Goal: Task Accomplishment & Management: Manage account settings

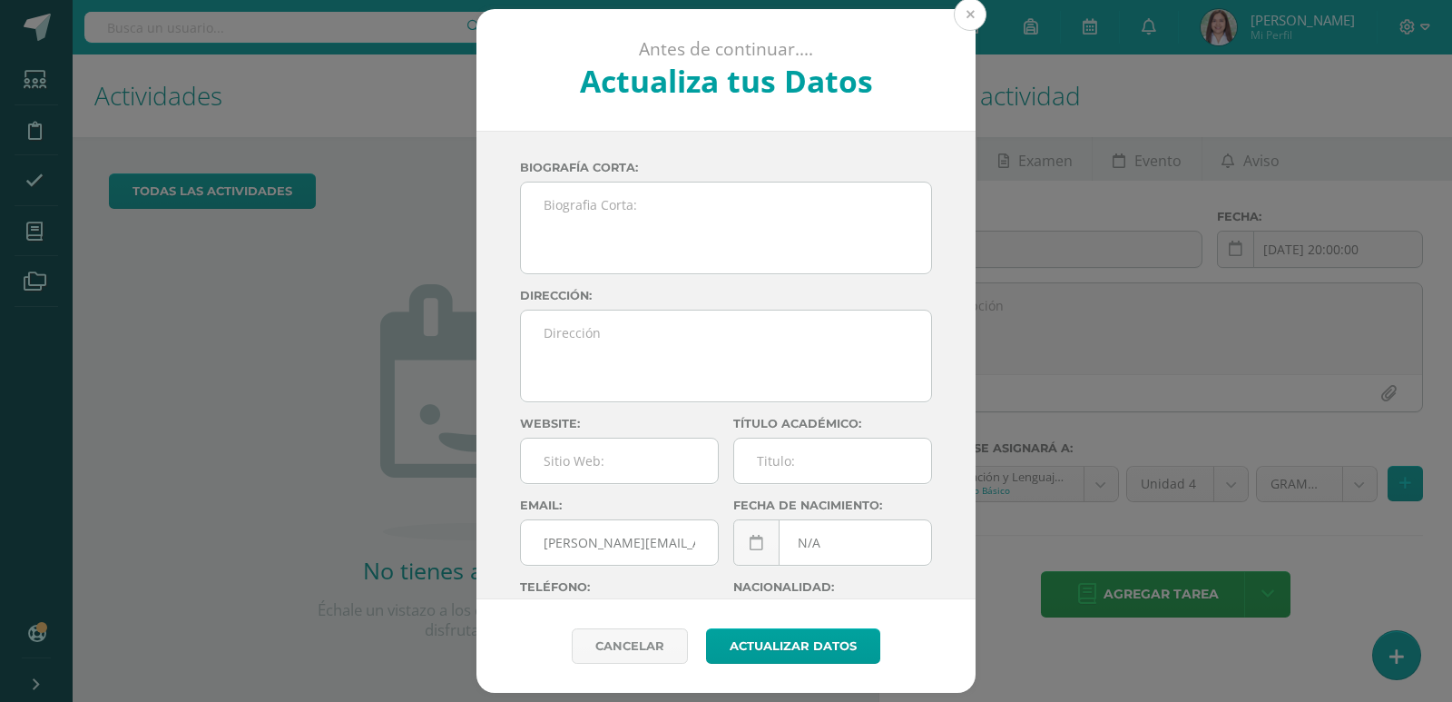
click at [969, 12] on button at bounding box center [970, 14] width 33 height 33
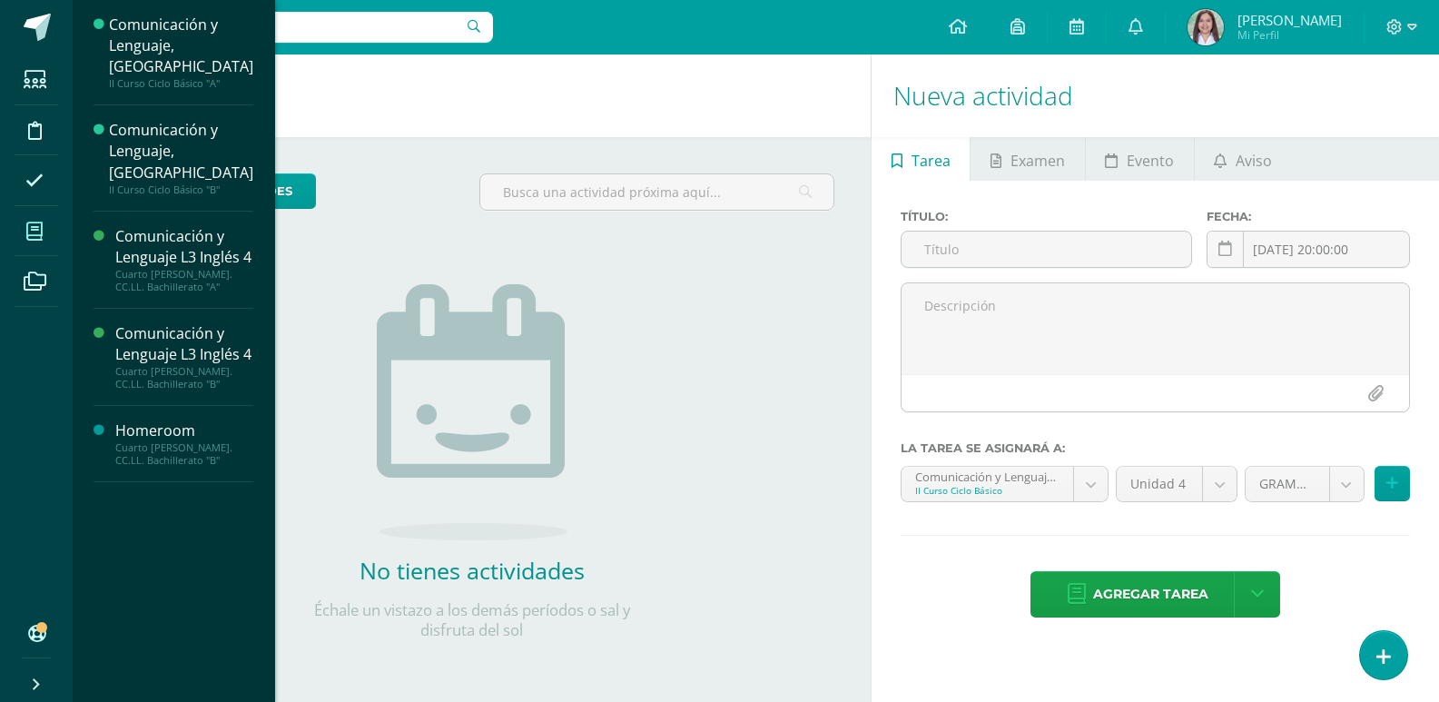
click at [55, 241] on span at bounding box center [35, 231] width 41 height 41
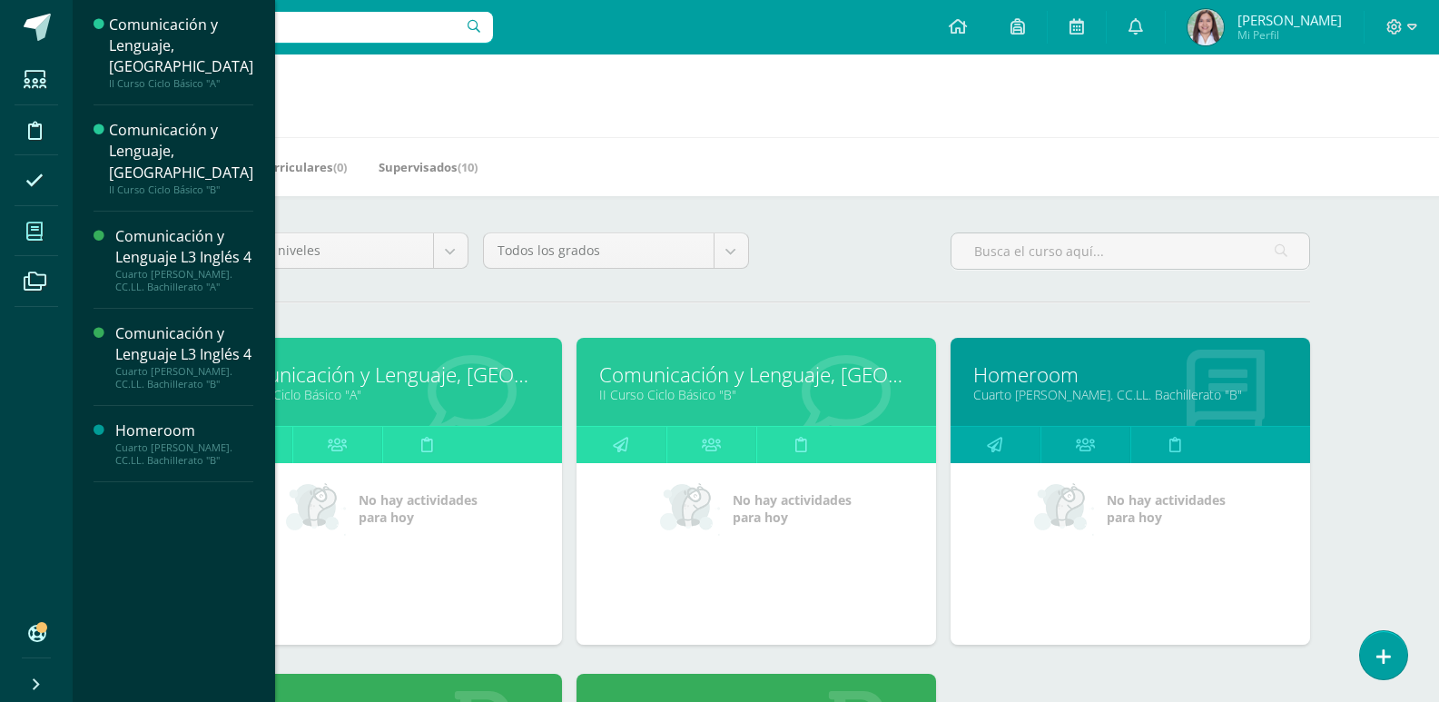
click at [697, 403] on link "II Curso Ciclo Básico "B"" at bounding box center [756, 394] width 314 height 17
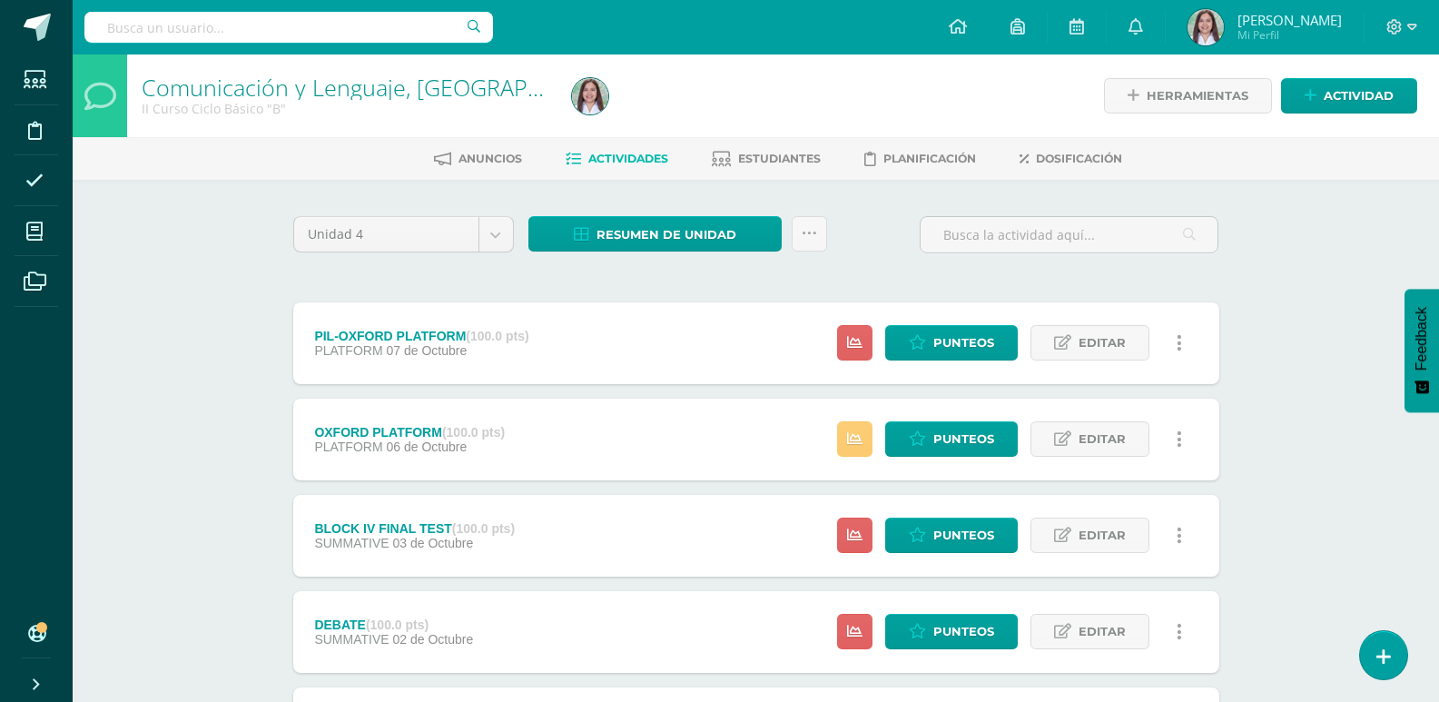
click at [210, 509] on div "Comunicación y Lenguaje, [GEOGRAPHIC_DATA] II Curso Ciclo Básico "B" Herramient…" at bounding box center [756, 709] width 1366 height 1310
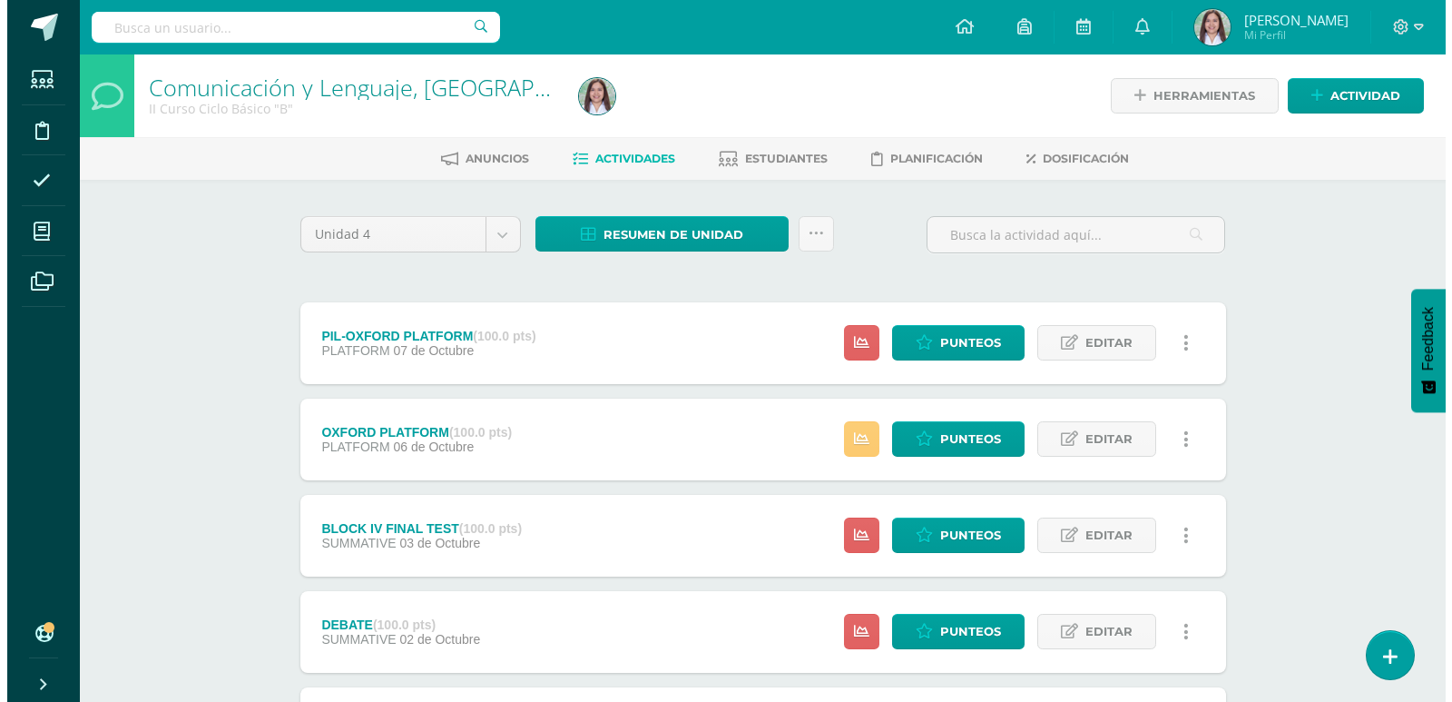
scroll to position [125, 0]
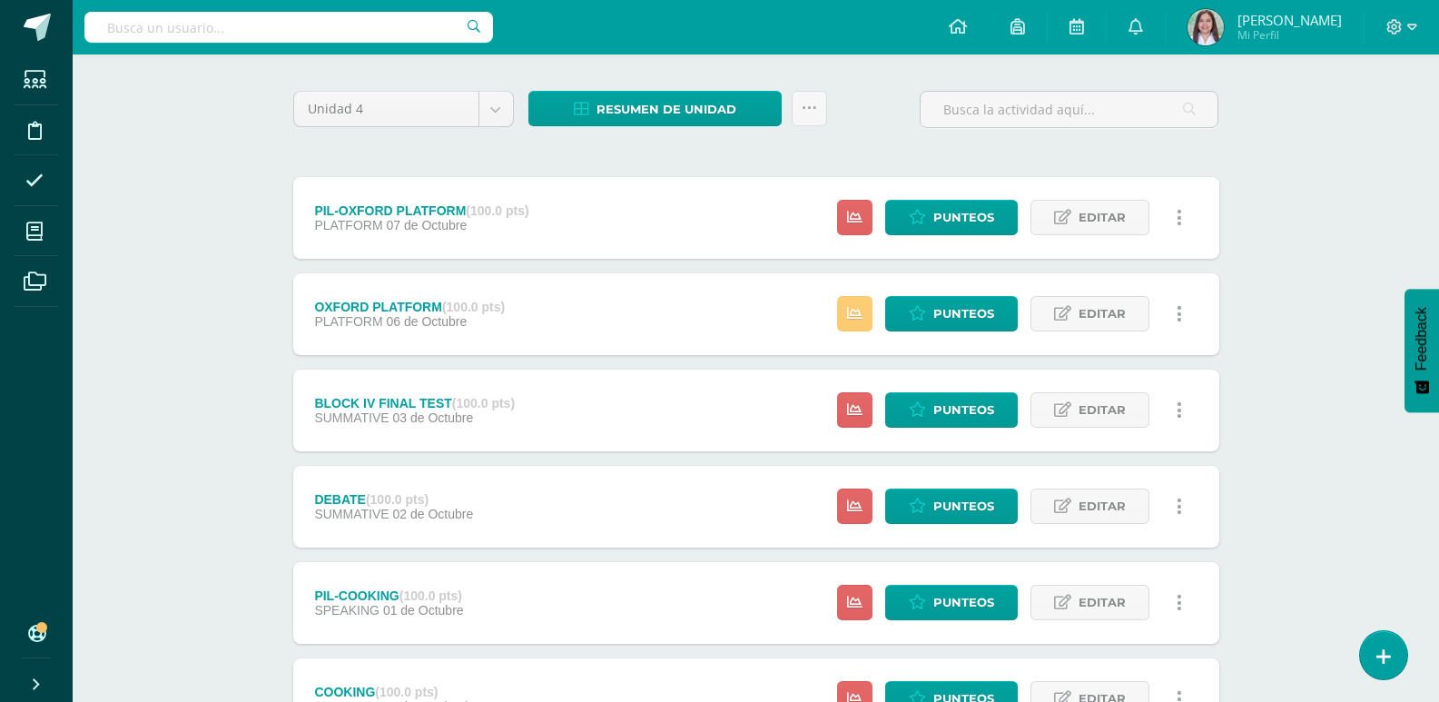
click at [1170, 428] on link at bounding box center [1179, 409] width 35 height 35
click at [1137, 567] on link "Eliminar" at bounding box center [1145, 556] width 186 height 28
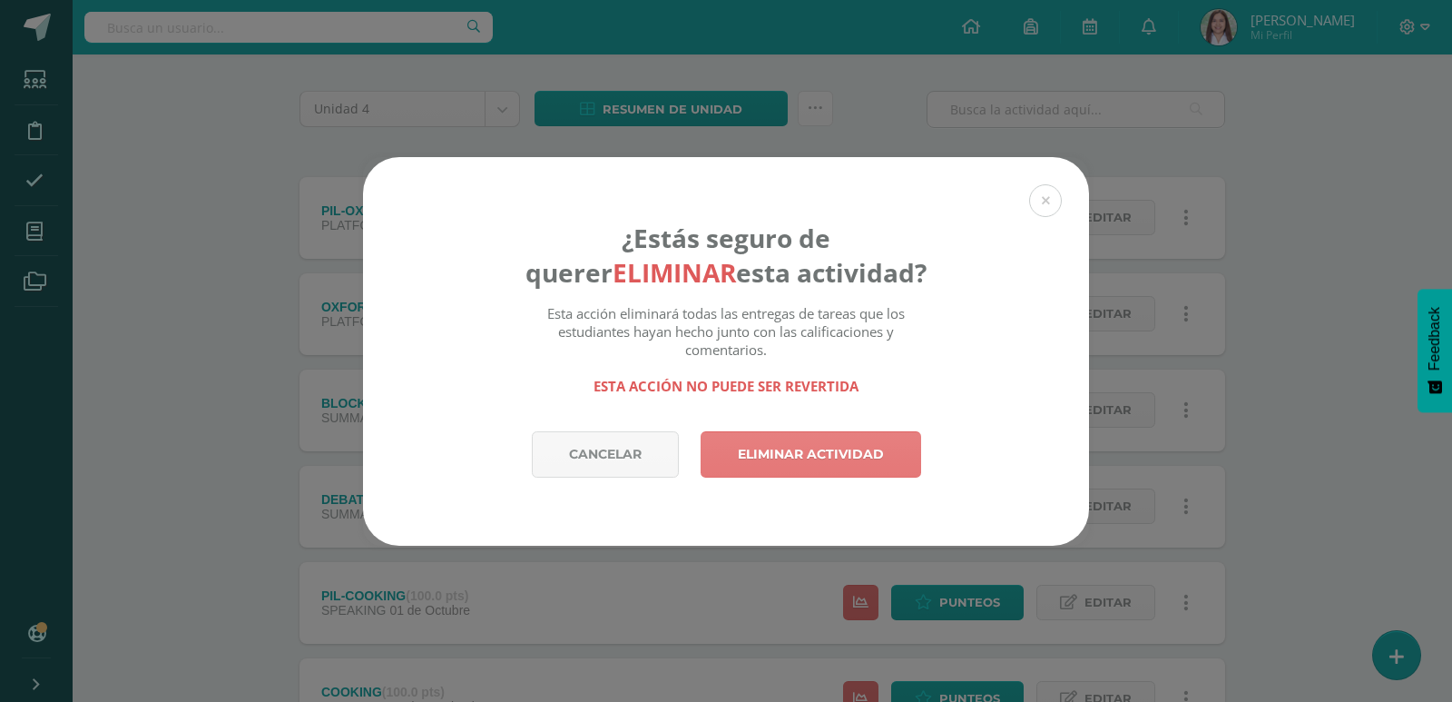
click at [857, 461] on link "Eliminar actividad" at bounding box center [811, 454] width 221 height 46
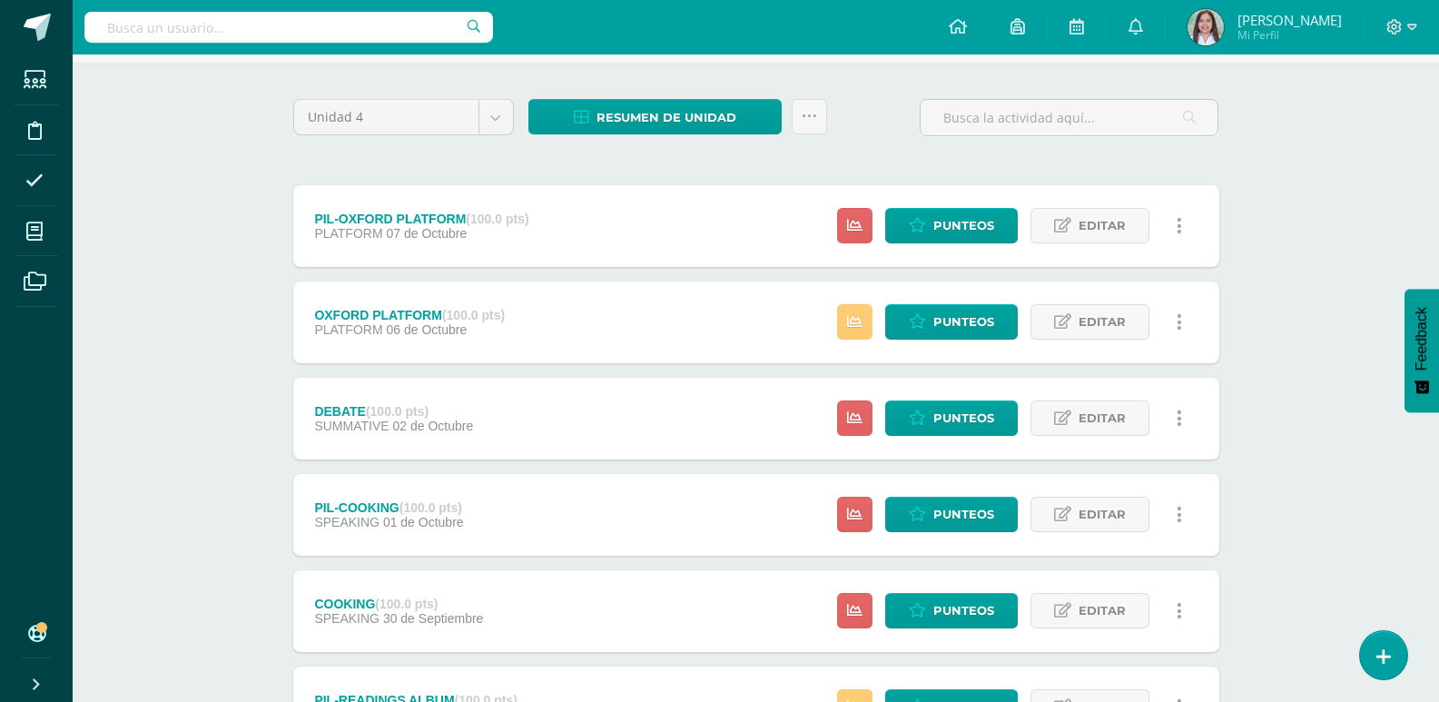
scroll to position [119, 0]
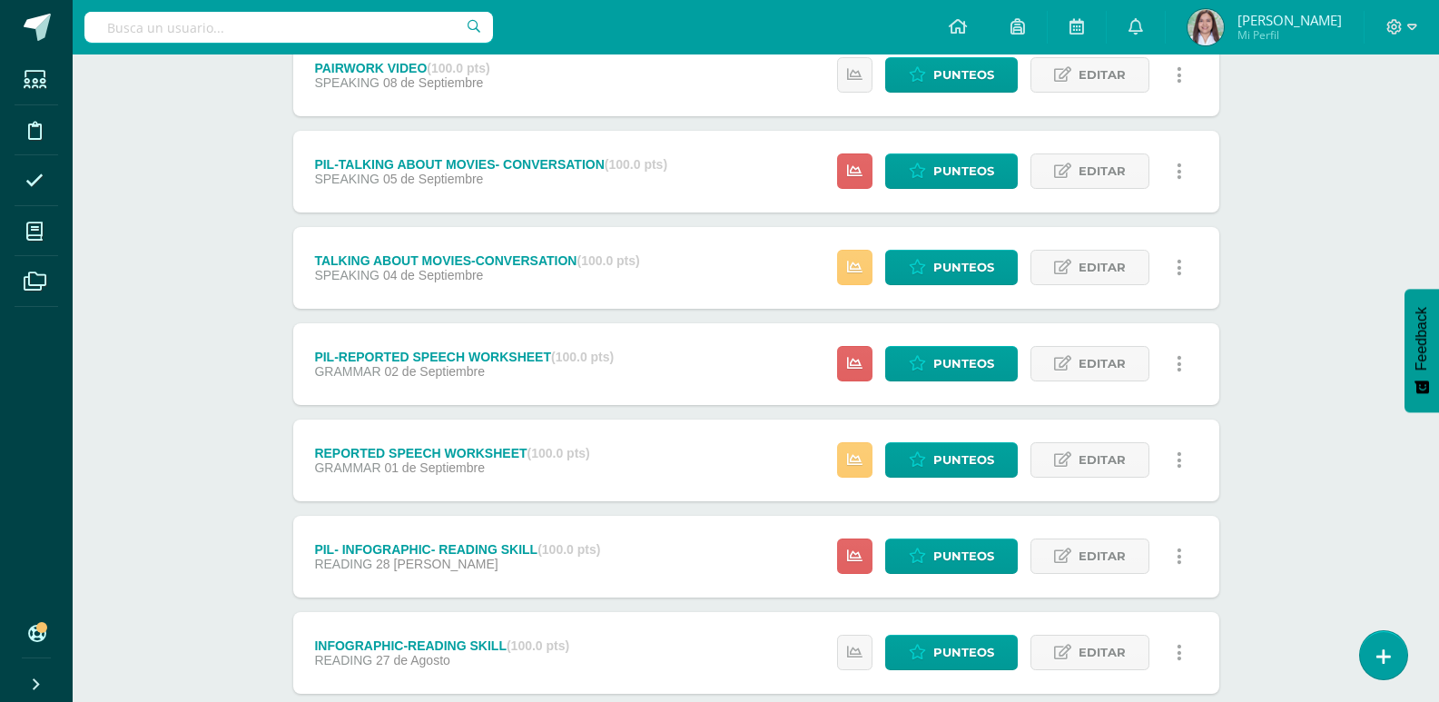
scroll to position [1812, 0]
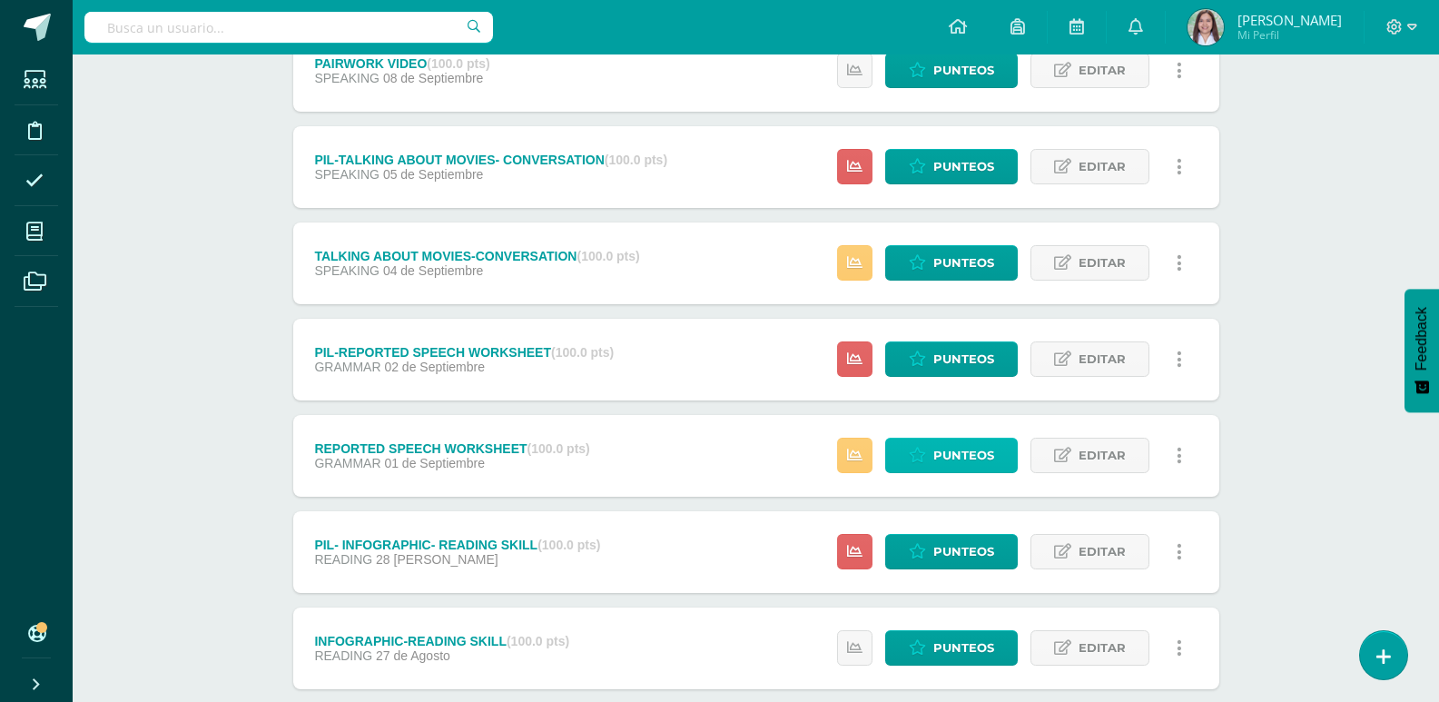
click at [982, 472] on span "Punteos" at bounding box center [963, 455] width 61 height 34
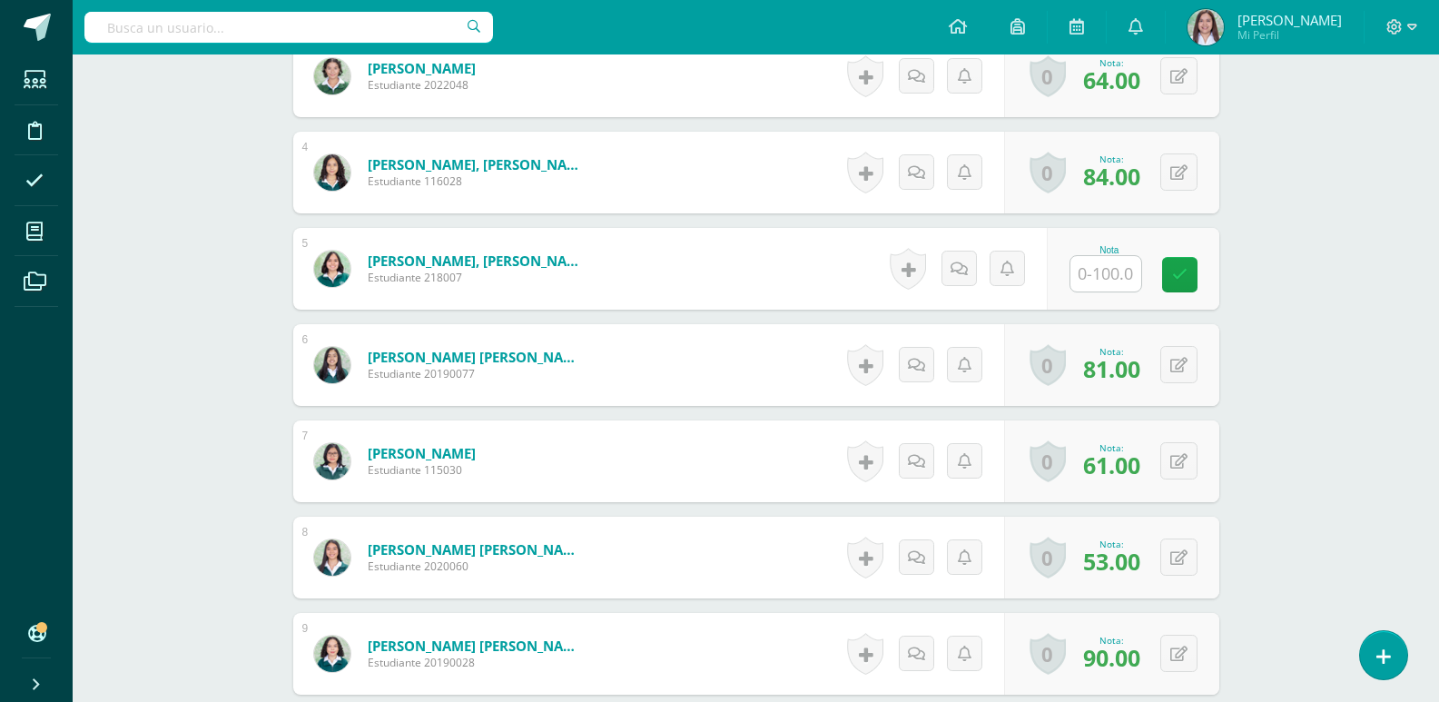
scroll to position [806, 0]
click at [1113, 291] on input "text" at bounding box center [1115, 273] width 73 height 36
type input "61"
click at [1210, 292] on link at bounding box center [1192, 274] width 36 height 36
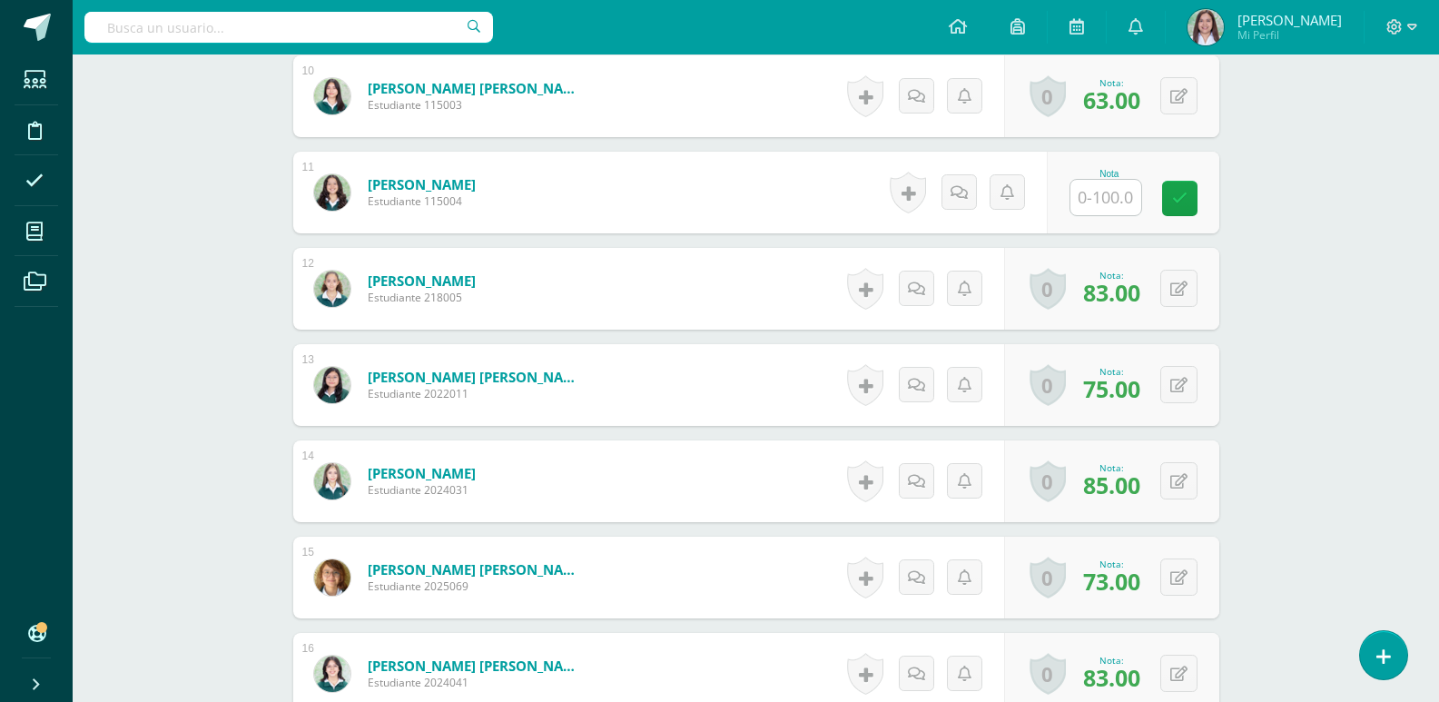
scroll to position [1460, 0]
click at [1107, 215] on input "text" at bounding box center [1115, 197] width 73 height 36
type input "96"
click at [1195, 205] on icon at bounding box center [1192, 197] width 16 height 15
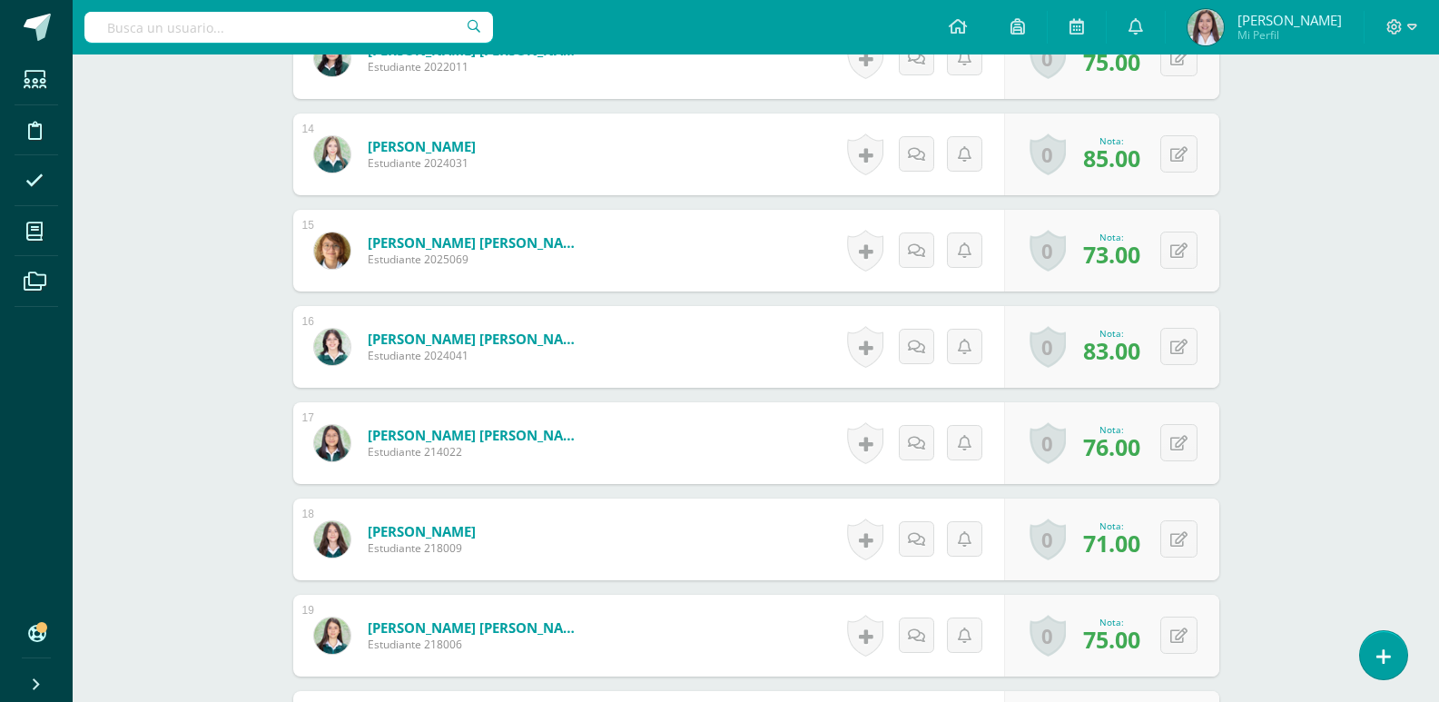
scroll to position [2228, 0]
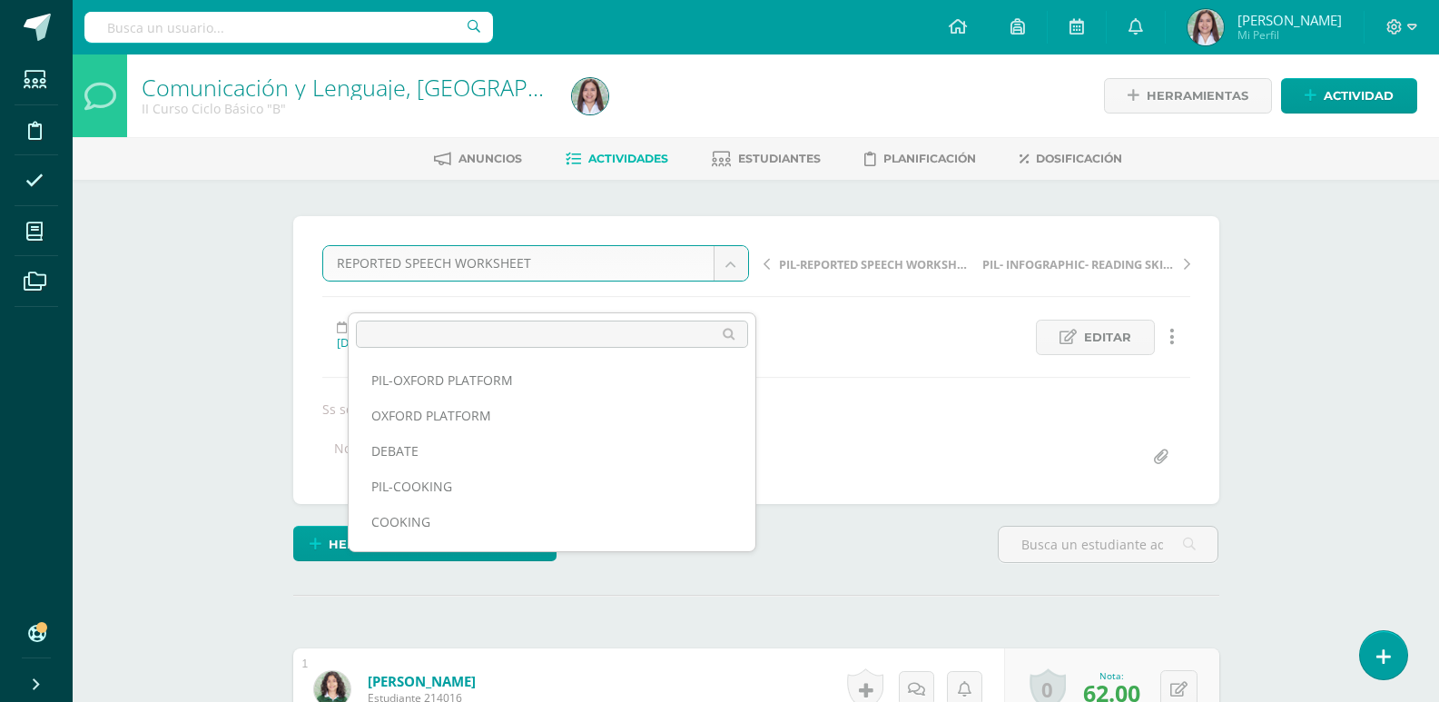
scroll to position [555, 0]
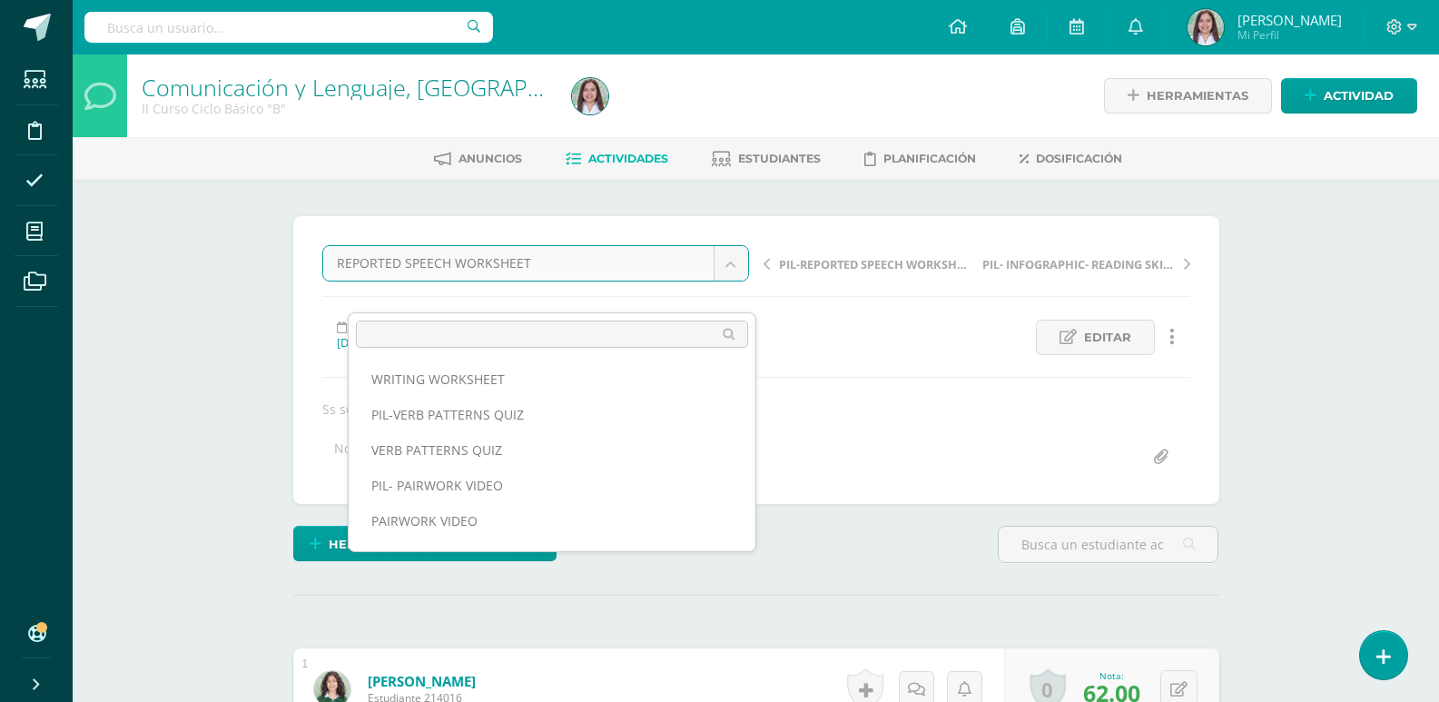
scroll to position [424, 0]
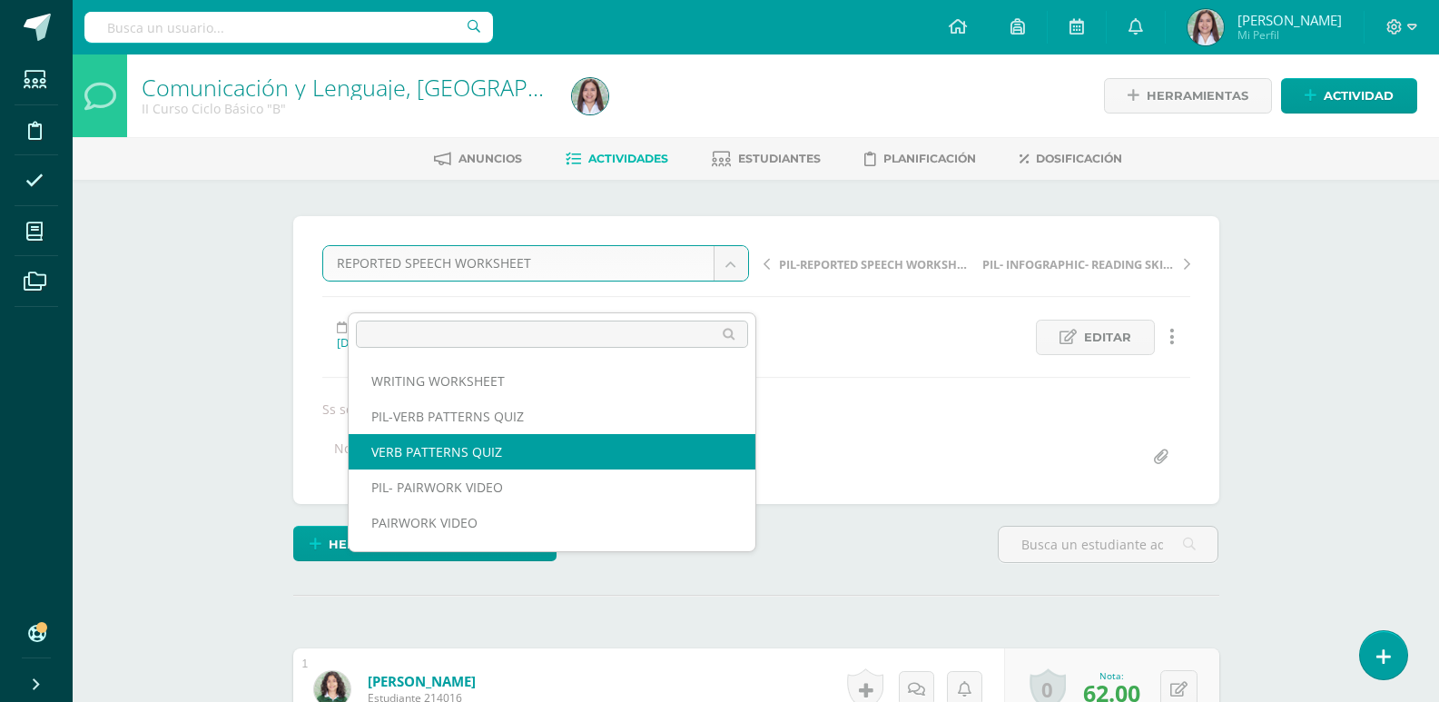
select select "/dashboard/teacher/grade-activity/260142/"
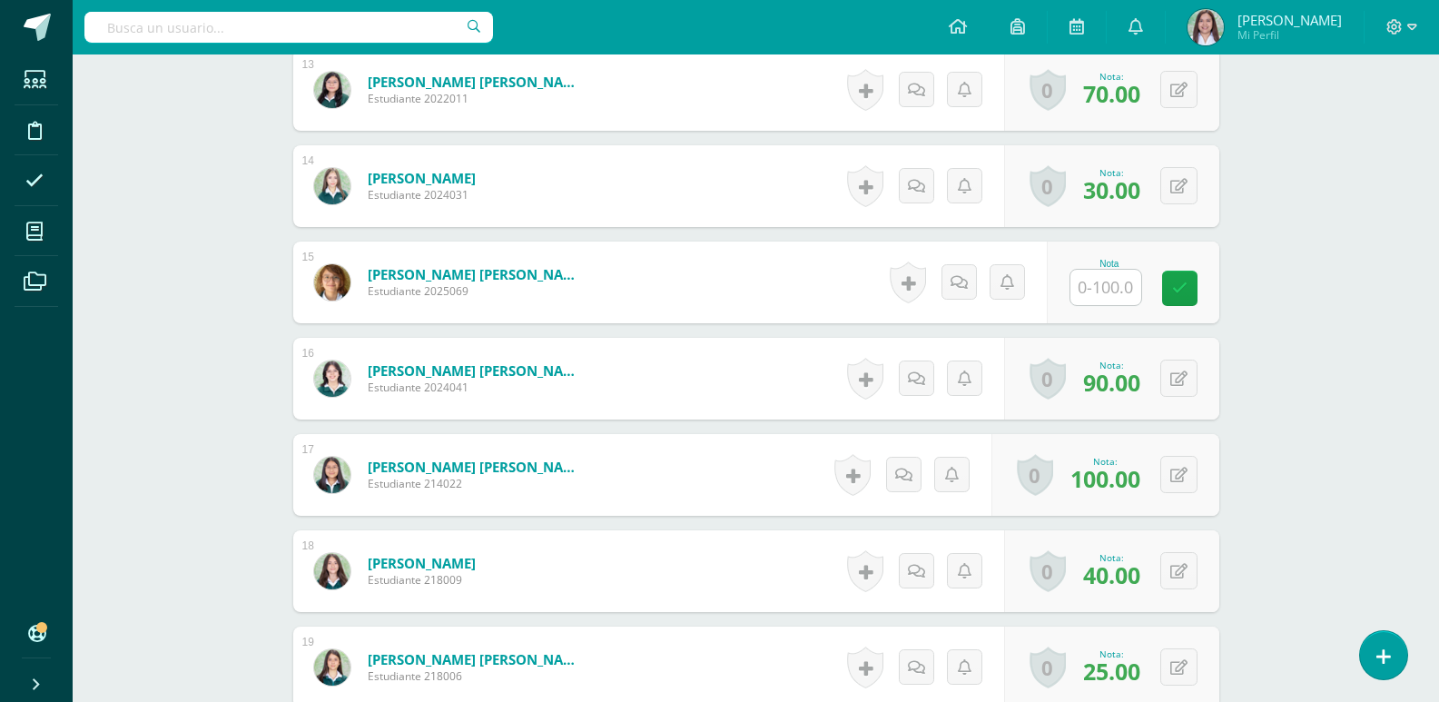
scroll to position [1755, 0]
click at [1093, 305] on input "text" at bounding box center [1115, 287] width 73 height 36
type input "0"
click at [1201, 306] on link at bounding box center [1192, 288] width 36 height 36
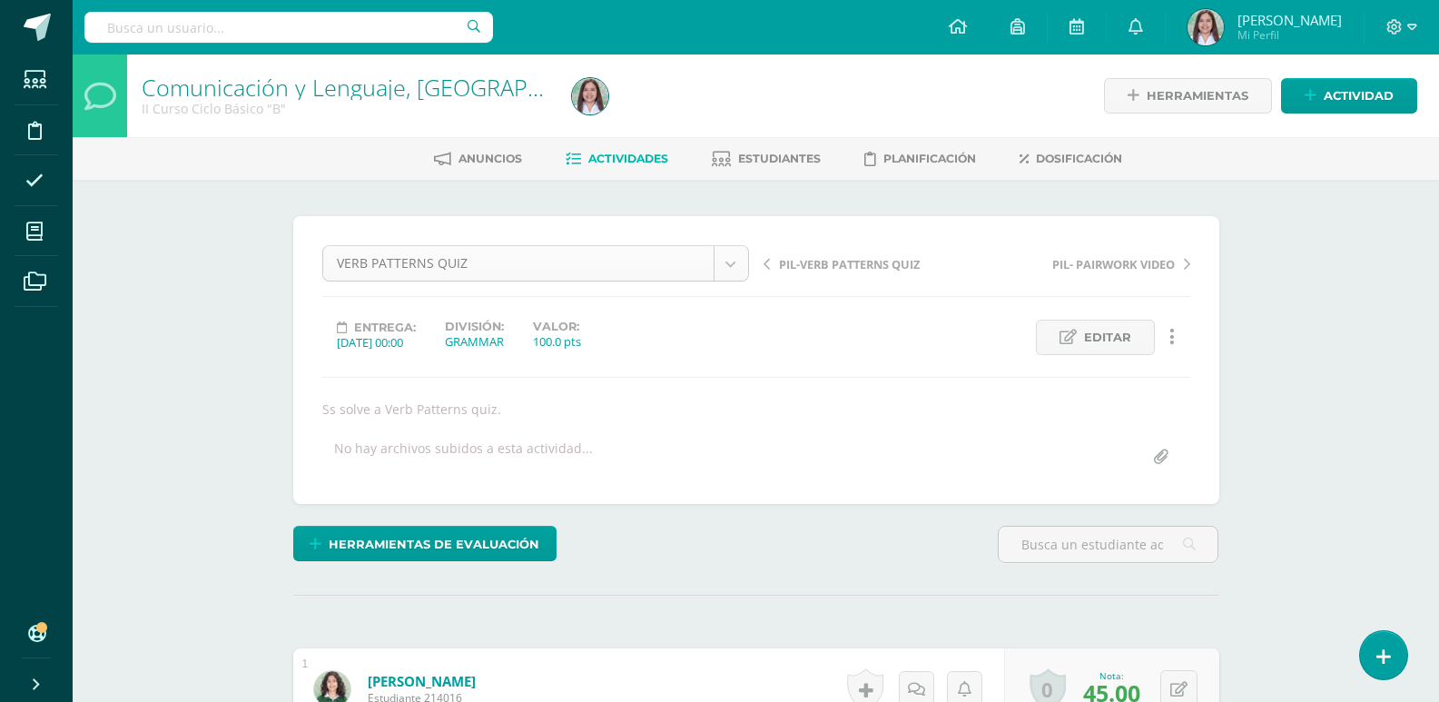
scroll to position [342, 0]
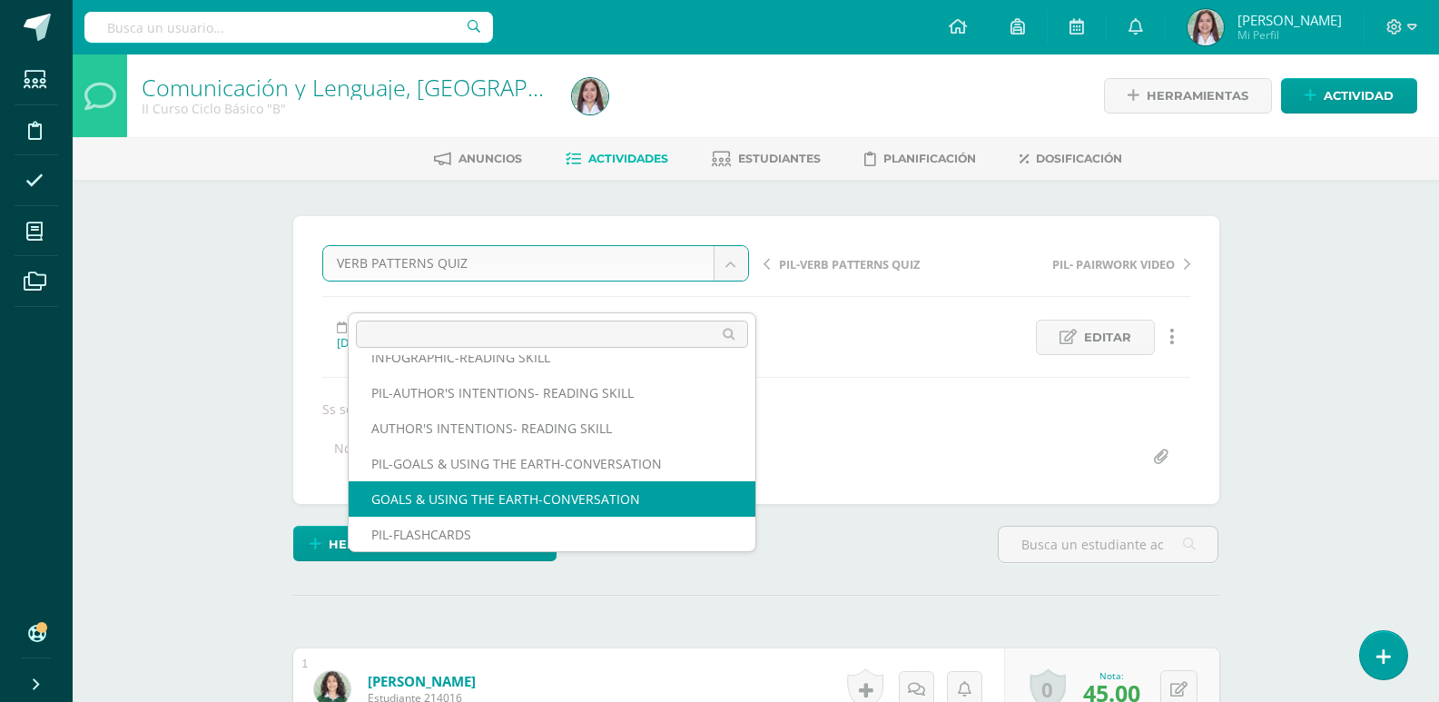
scroll to position [802, 0]
select select "/dashboard/teacher/grade-activity/260117/"
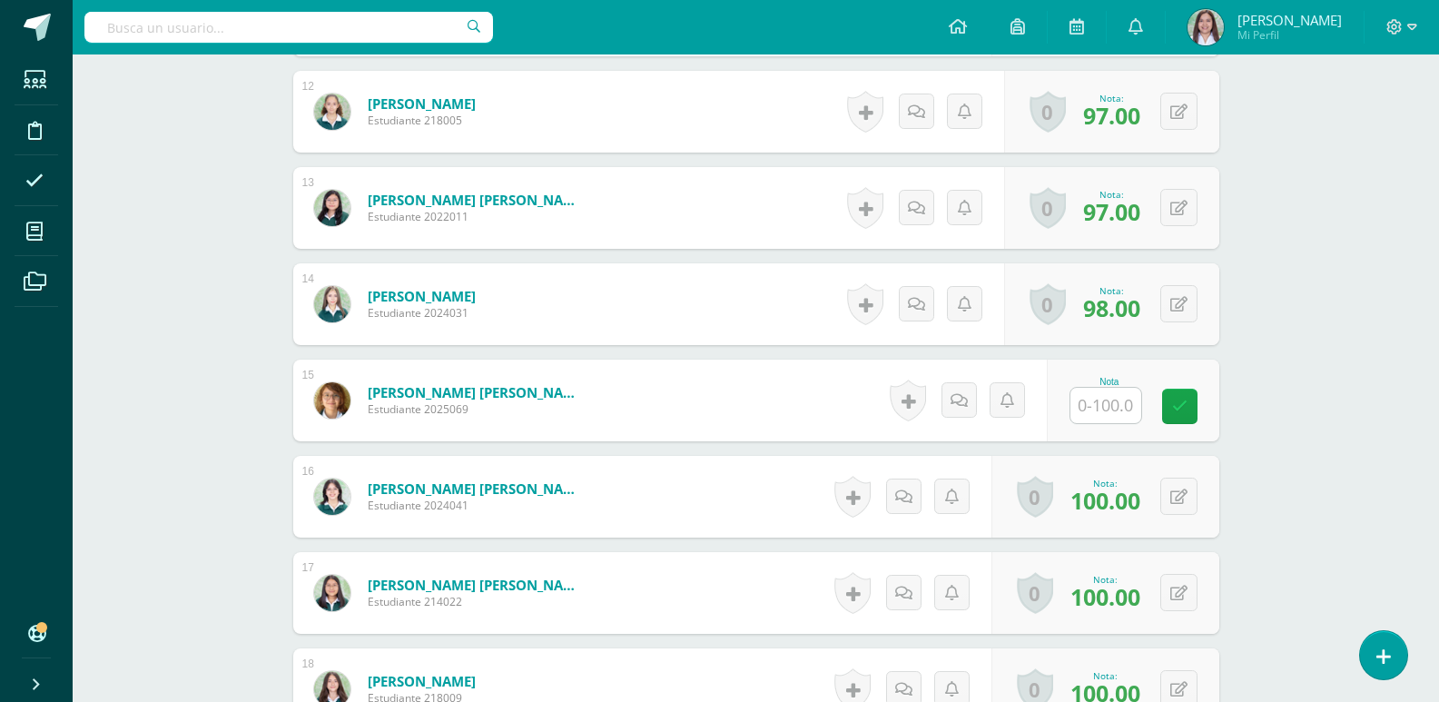
scroll to position [1638, 0]
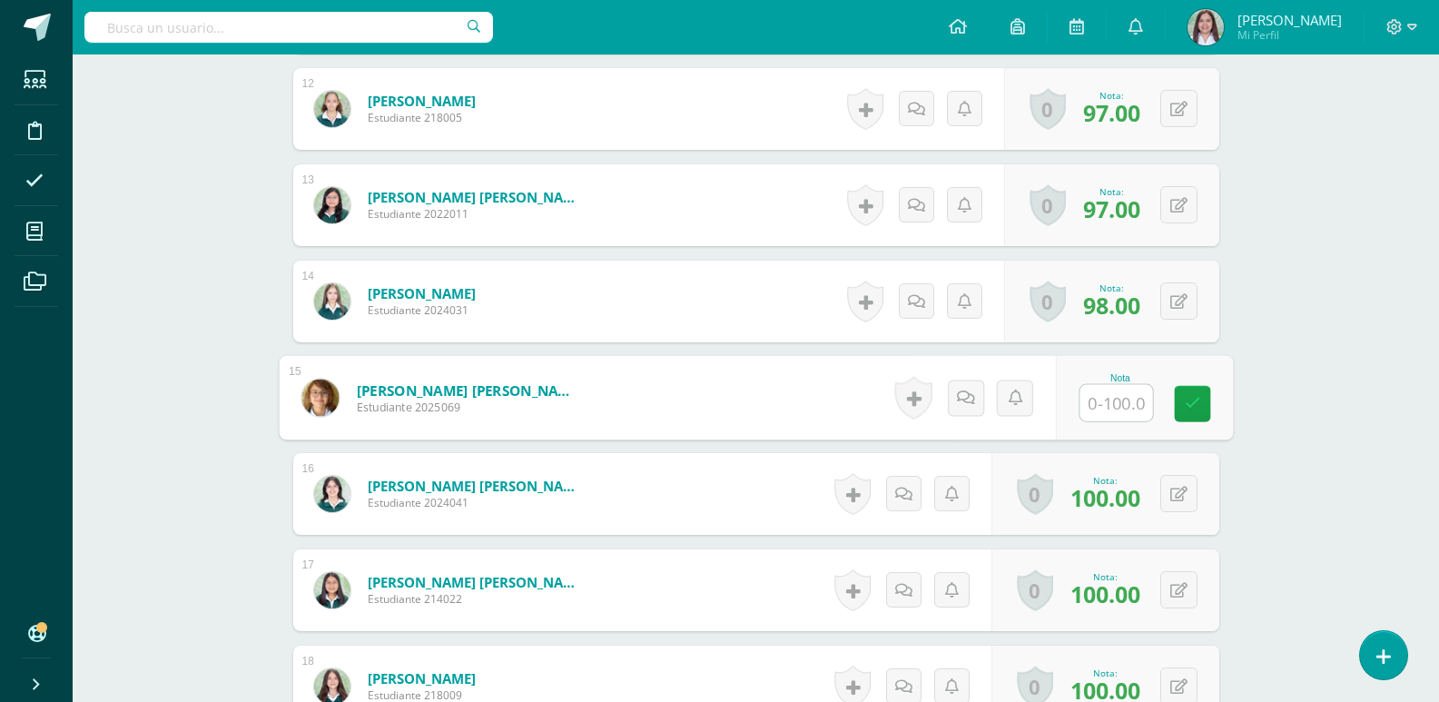
click at [1099, 421] on input "text" at bounding box center [1115, 403] width 73 height 36
type input "0"
click at [1200, 422] on link at bounding box center [1192, 404] width 36 height 36
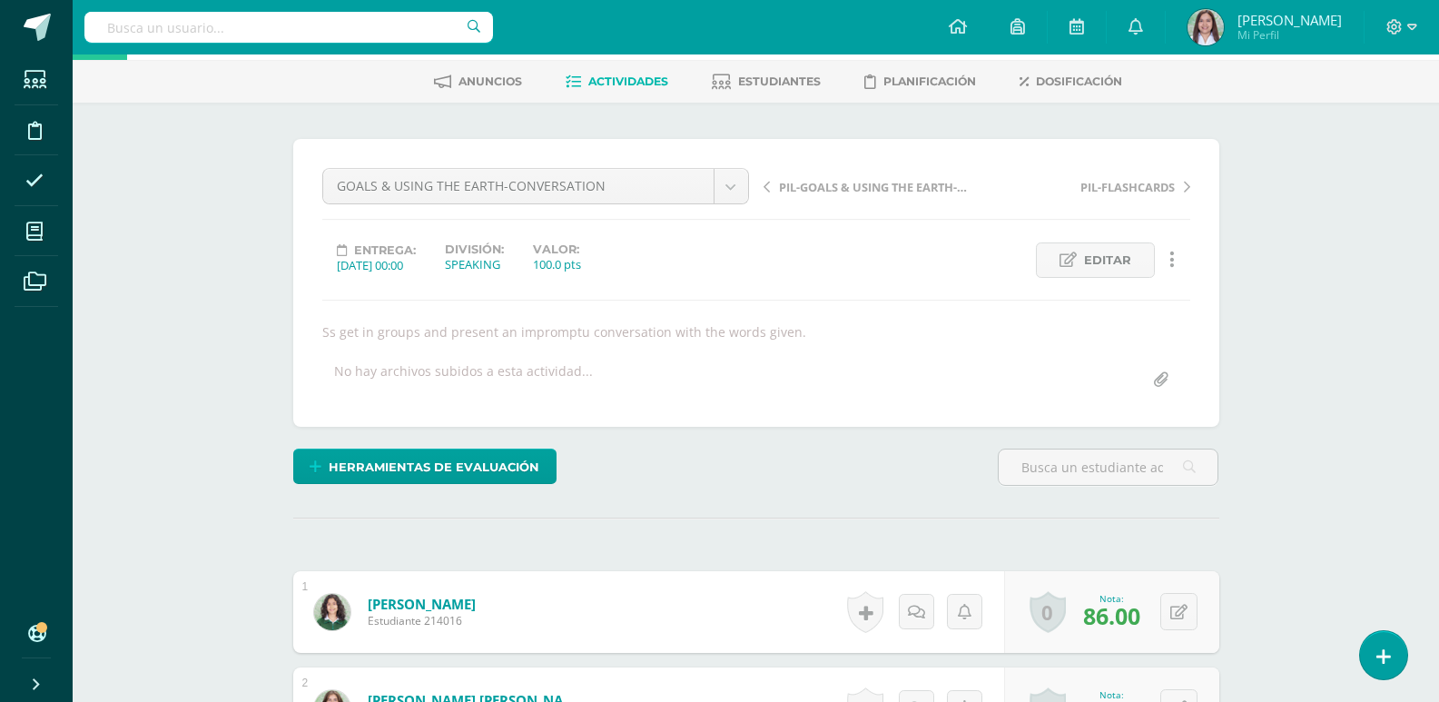
scroll to position [0, 0]
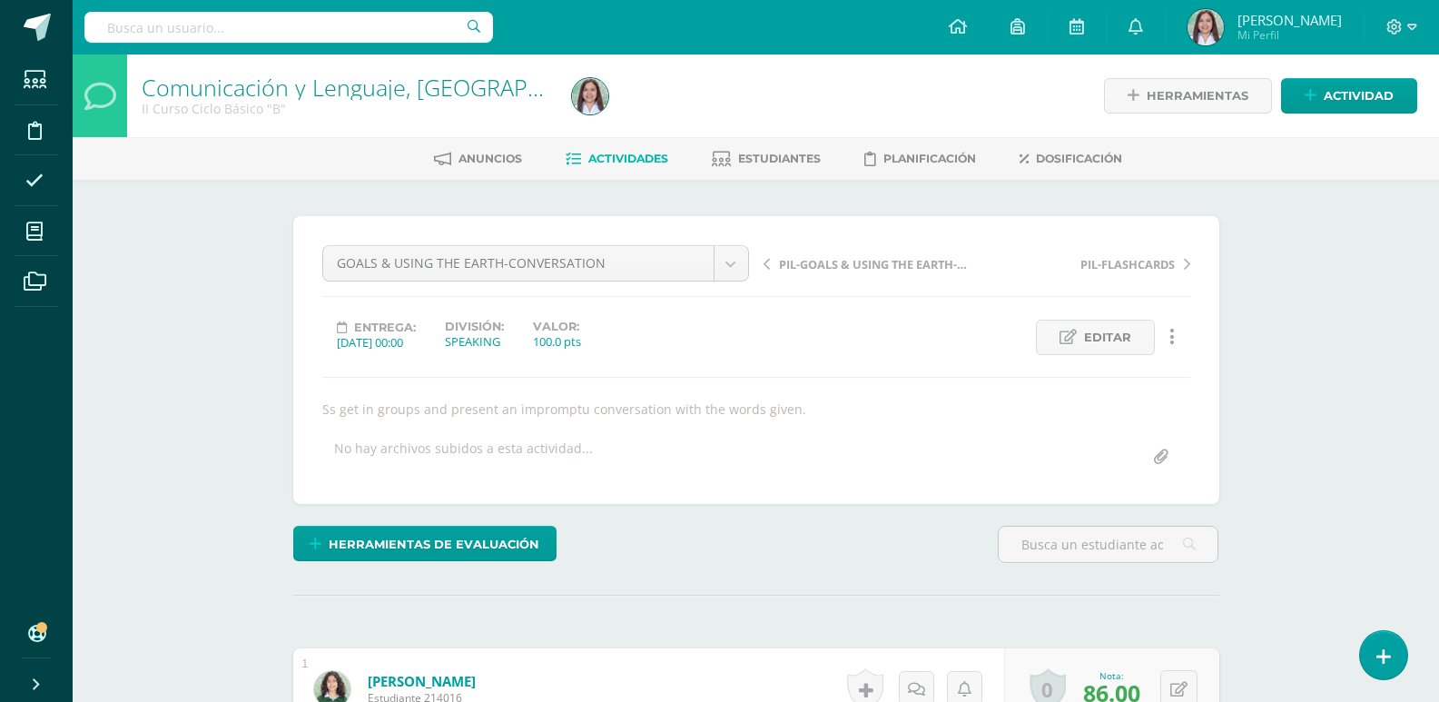
click at [642, 162] on span "Actividades" at bounding box center [628, 159] width 80 height 14
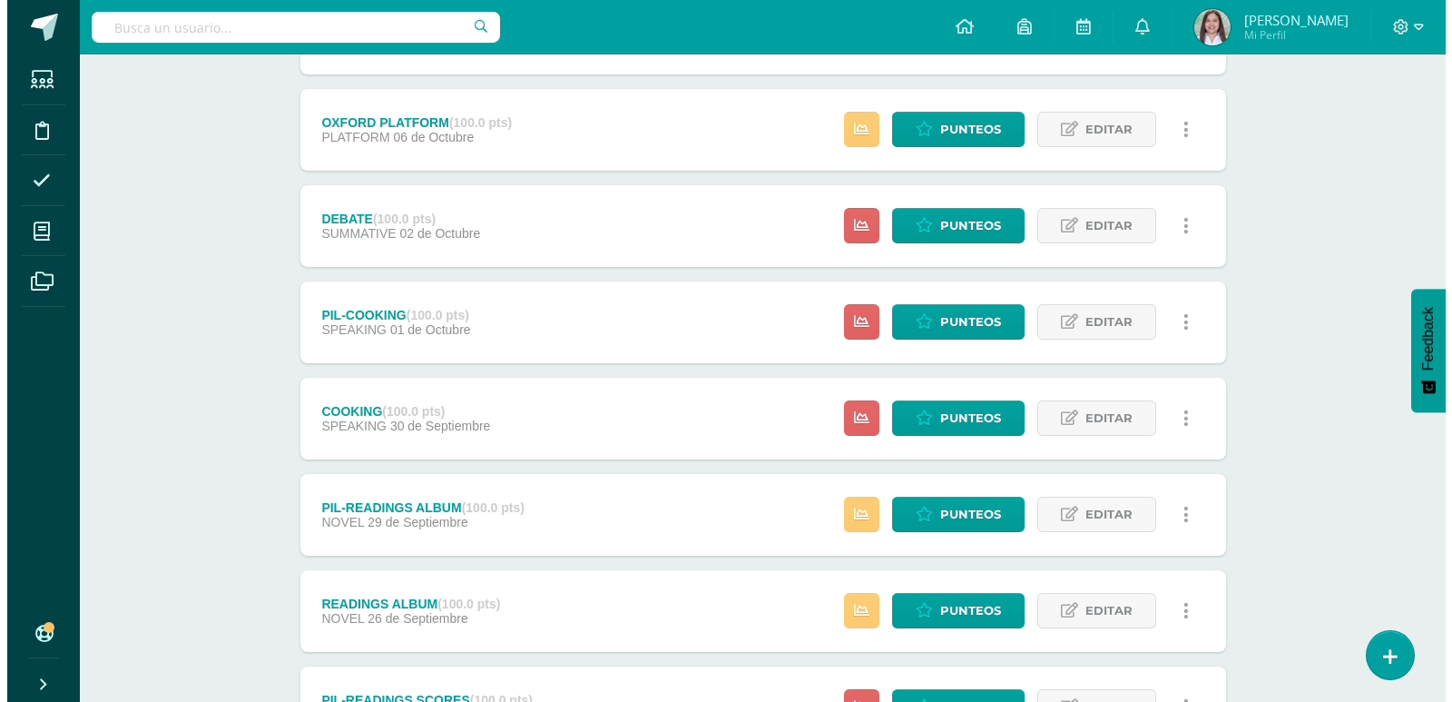
scroll to position [309, 0]
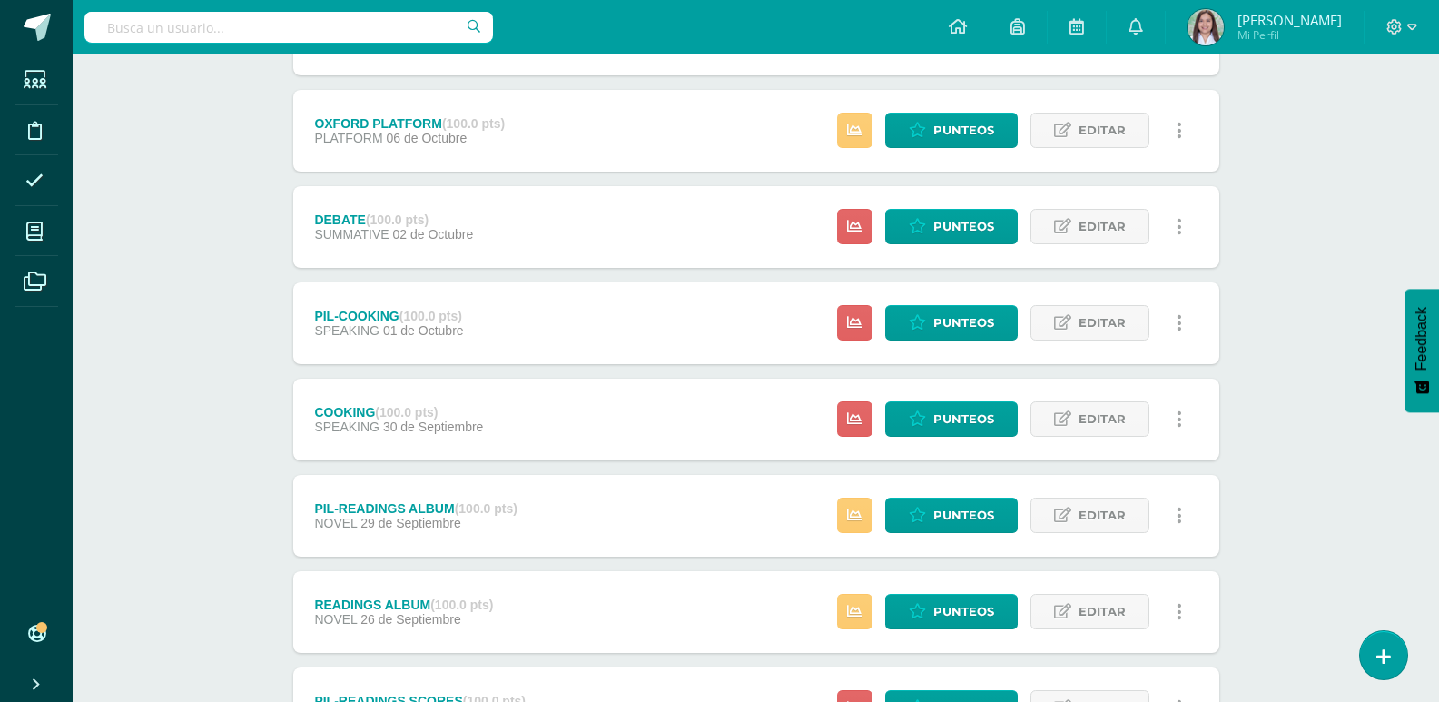
click at [1176, 429] on icon at bounding box center [1178, 419] width 5 height 20
click at [1136, 566] on link "Eliminar" at bounding box center [1145, 572] width 186 height 28
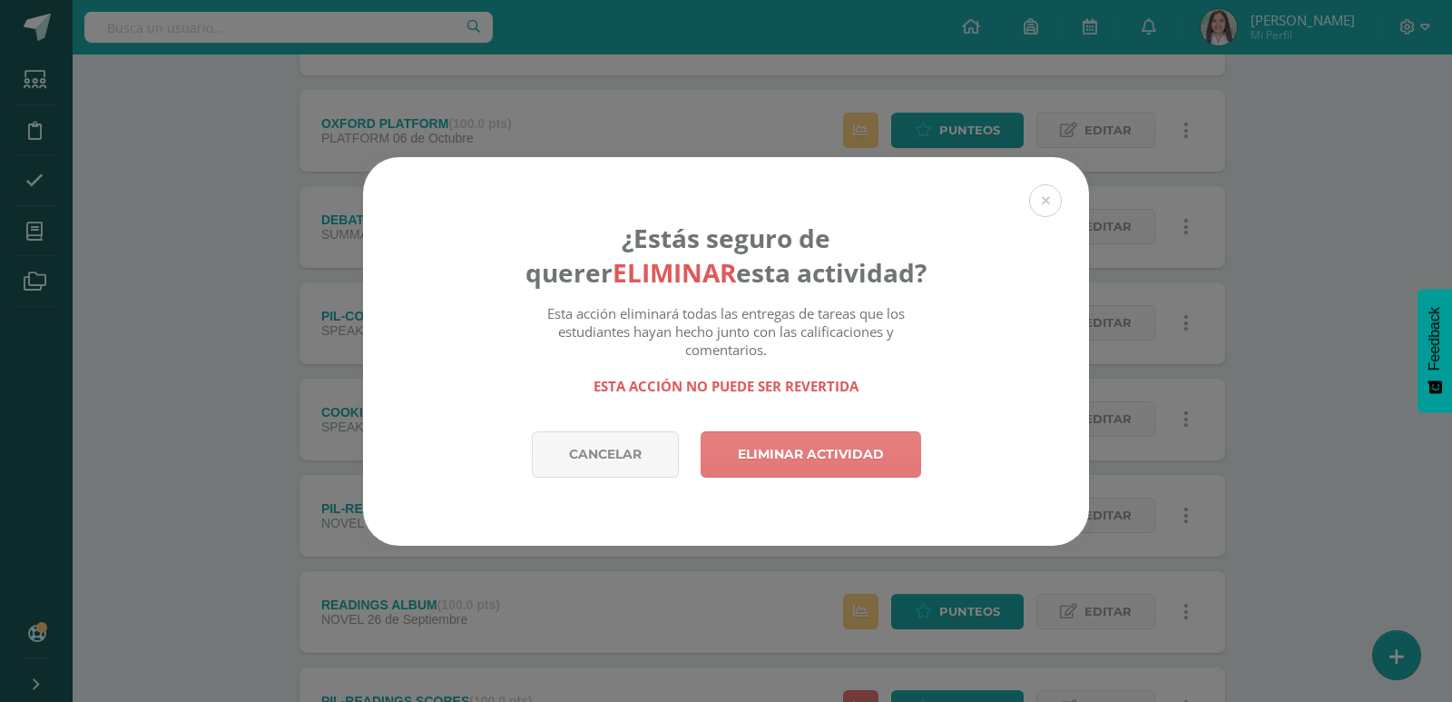
click at [817, 467] on link "Eliminar actividad" at bounding box center [811, 454] width 221 height 46
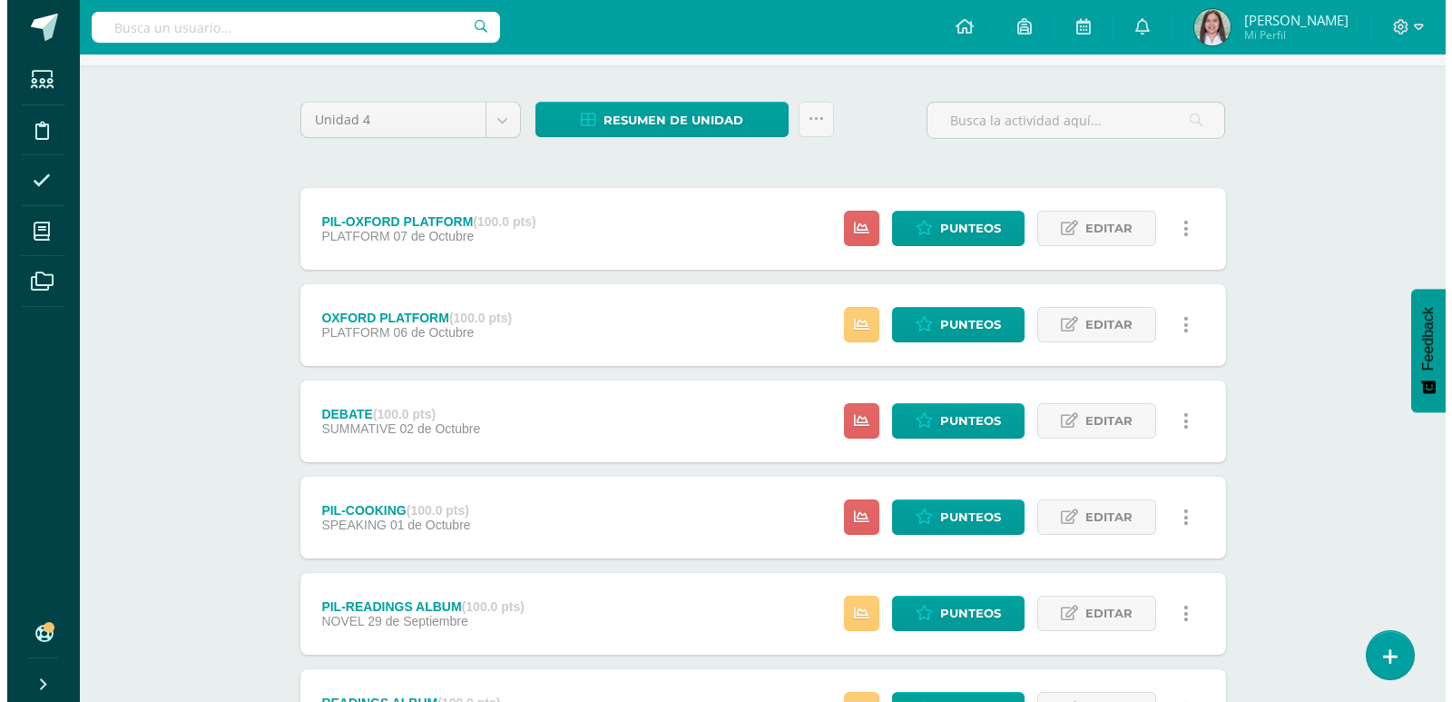
scroll to position [116, 0]
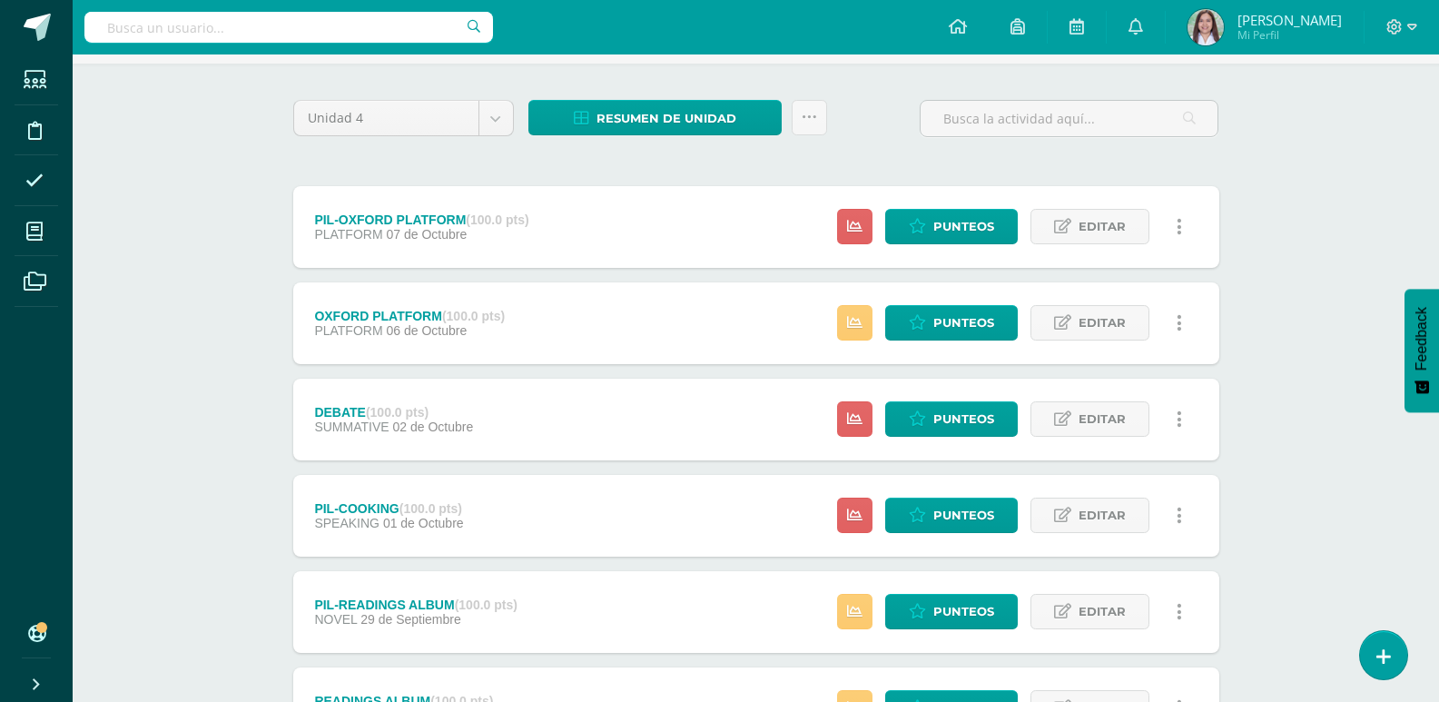
click at [1181, 533] on link at bounding box center [1179, 514] width 35 height 35
click at [1135, 663] on link "Eliminar" at bounding box center [1145, 665] width 186 height 28
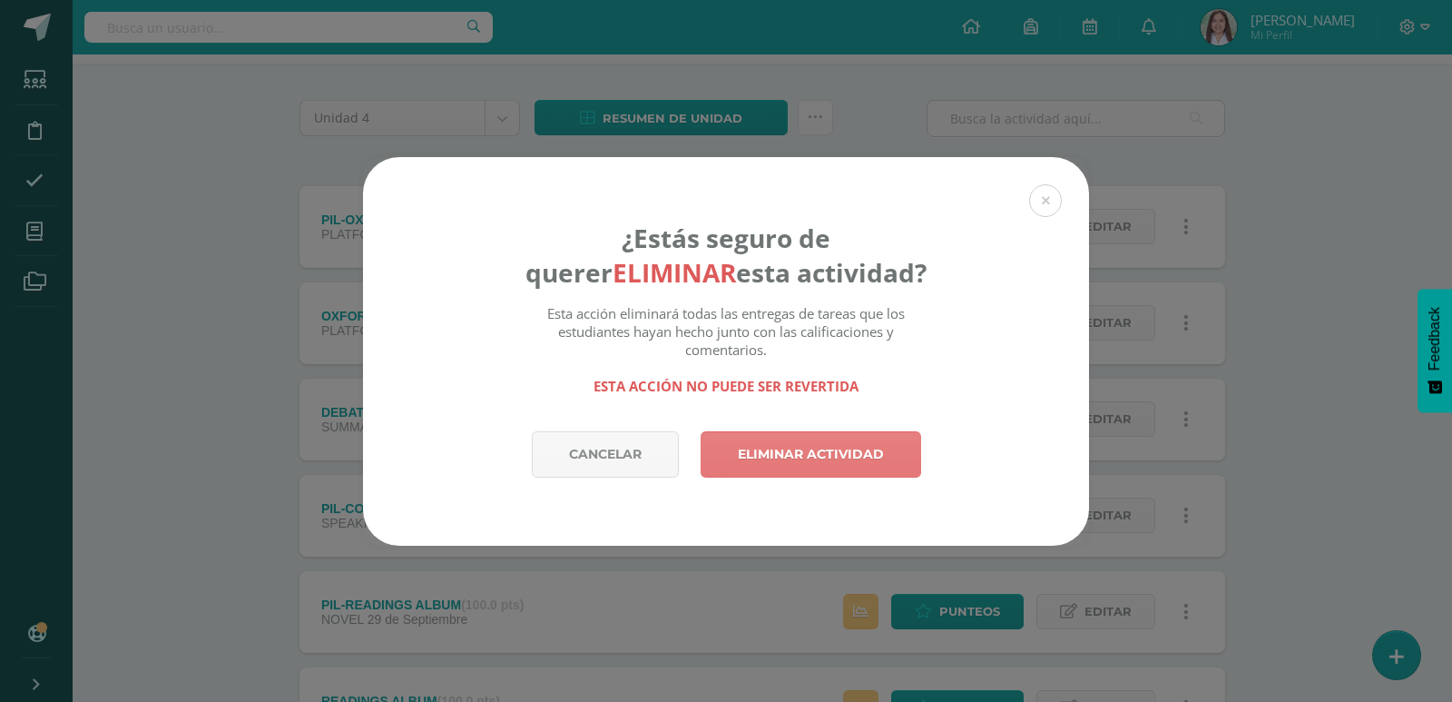
click at [777, 455] on link "Eliminar actividad" at bounding box center [811, 454] width 221 height 46
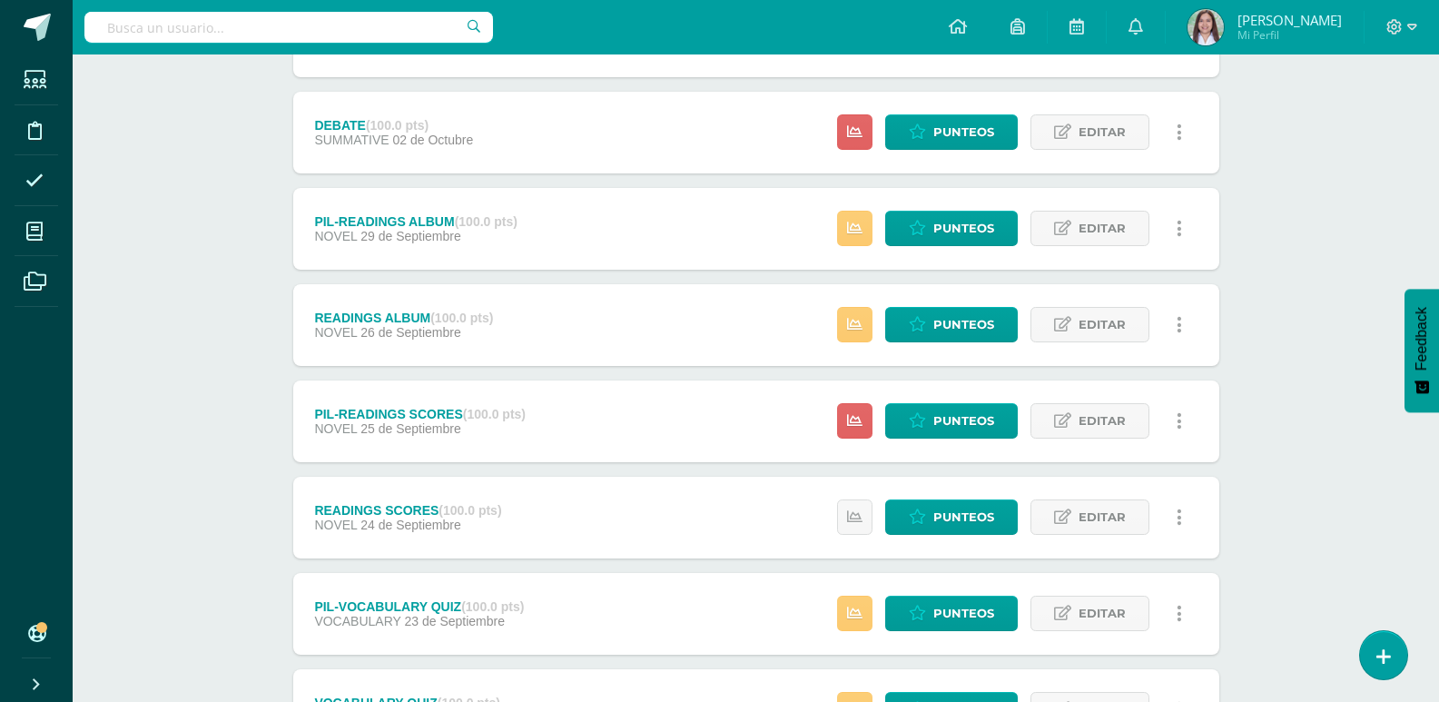
scroll to position [408, 0]
